Goal: Navigation & Orientation: Find specific page/section

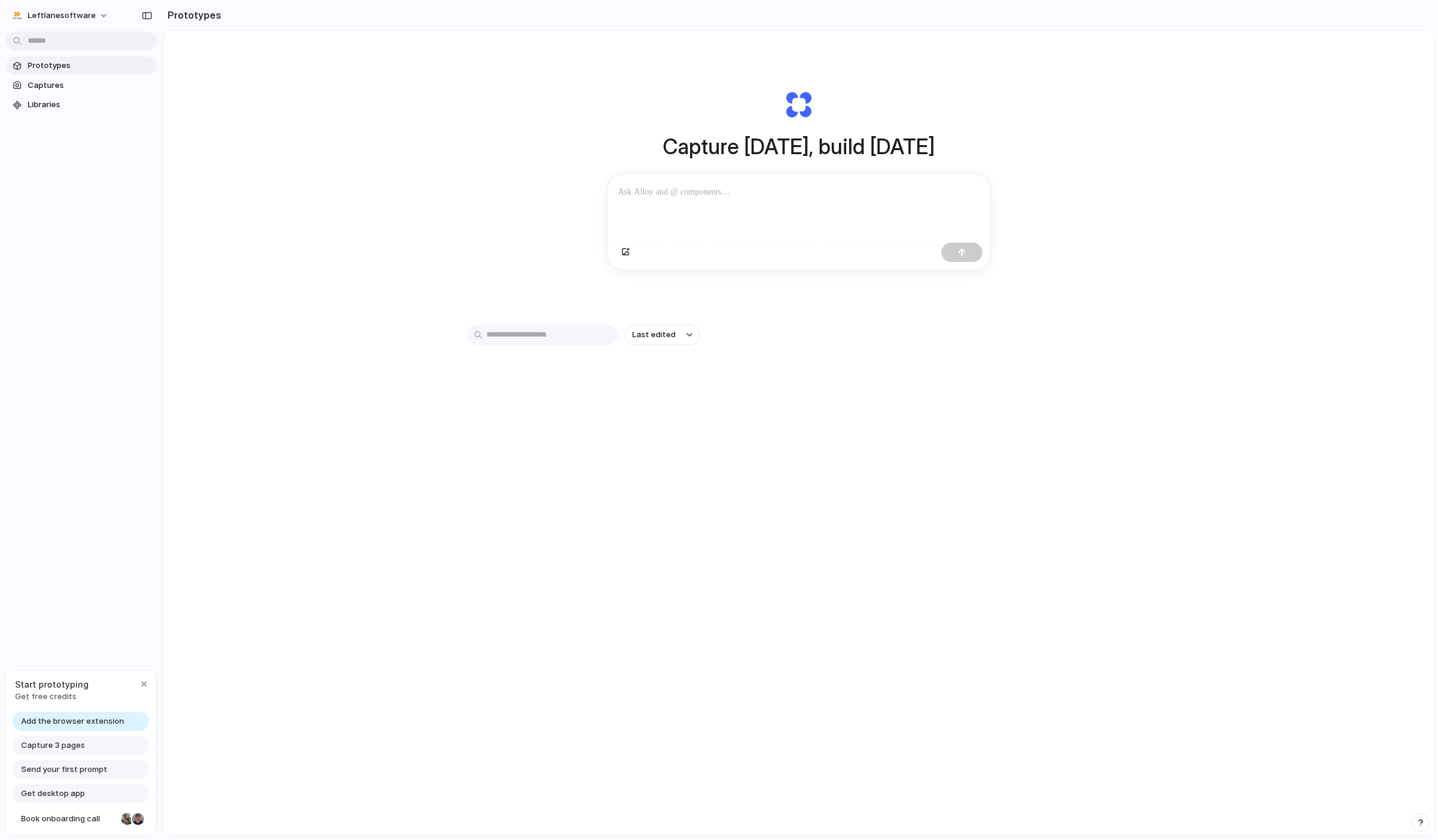
click at [103, 424] on div "leftlanesoftware Prototypes Captures Libraries Start prototyping Get free credi…" at bounding box center [81, 420] width 163 height 840
click at [58, 85] on span "Captures" at bounding box center [90, 86] width 124 height 12
click at [68, 60] on span "Prototypes" at bounding box center [90, 66] width 124 height 12
click at [61, 715] on span "Add the browser extension" at bounding box center [72, 721] width 103 height 12
